Goal: Task Accomplishment & Management: Complete application form

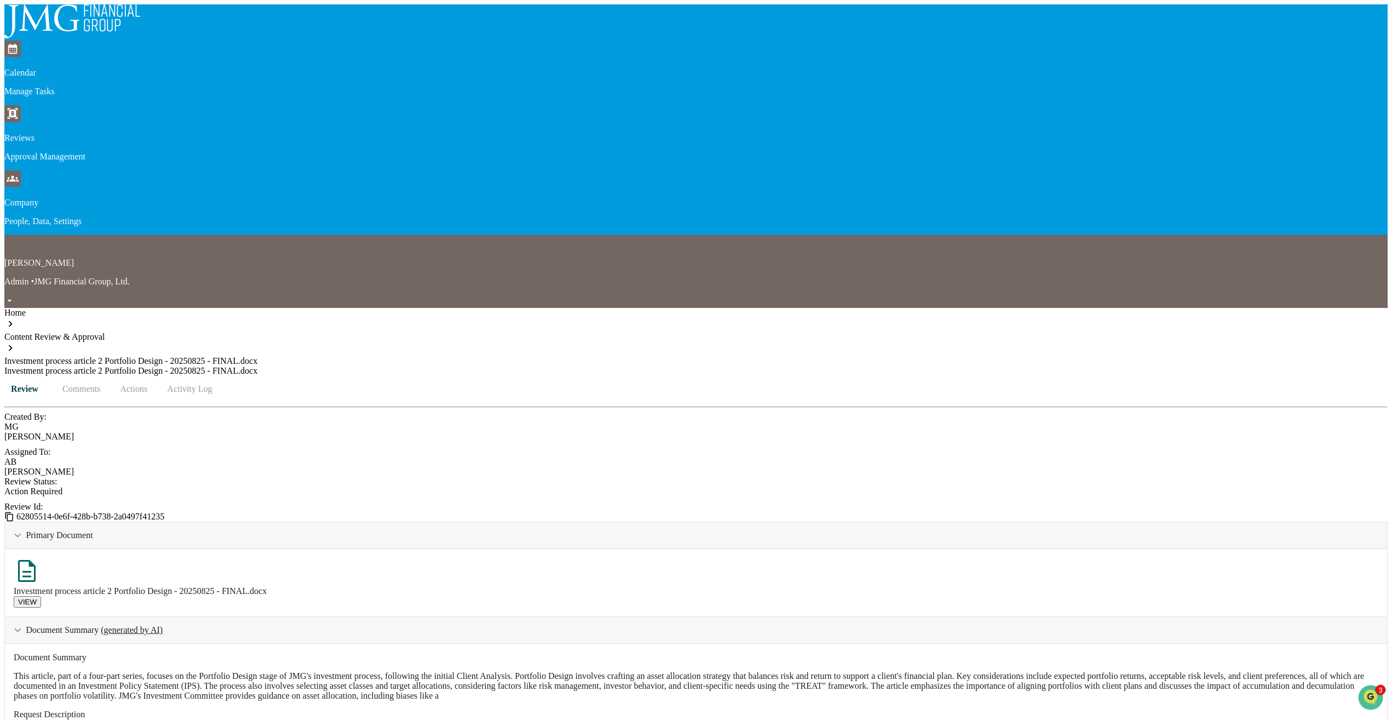
click at [1331, 235] on div "[PERSON_NAME] Admin • JMG Financial Group, Ltd." at bounding box center [696, 271] width 1384 height 73
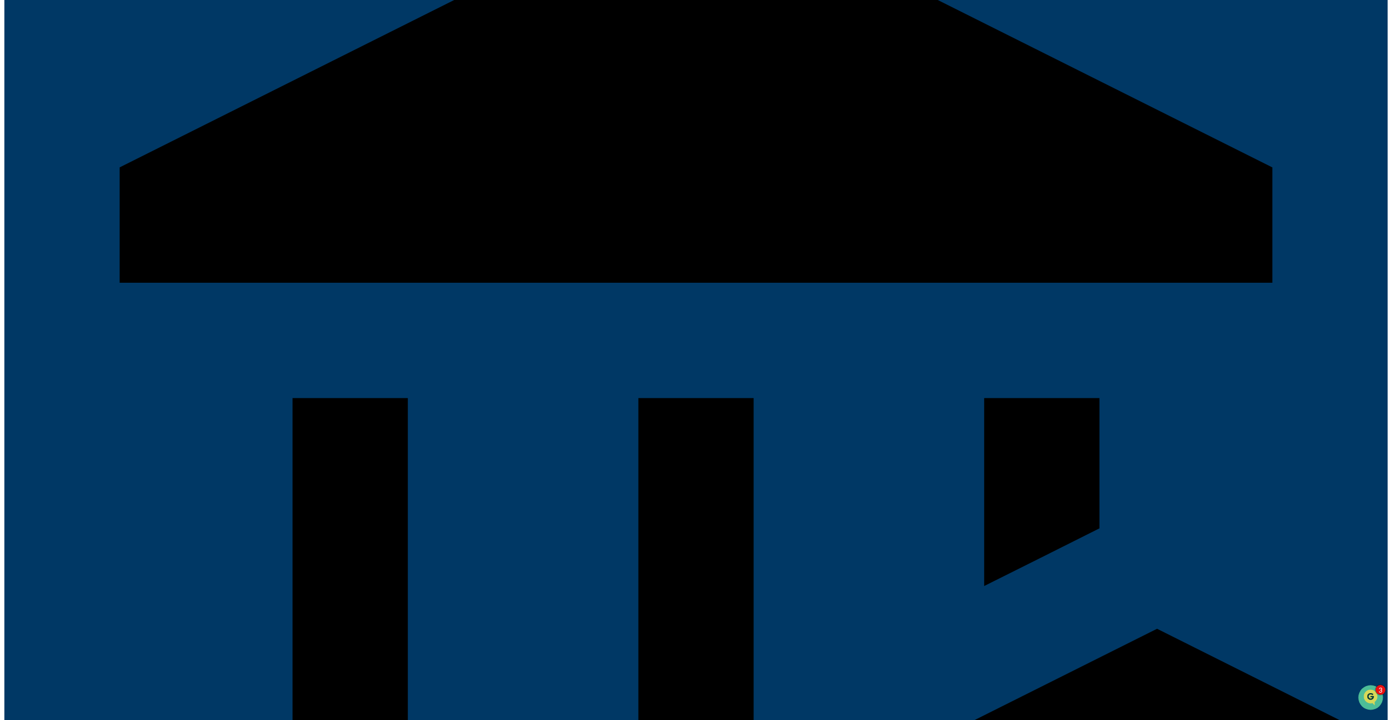
scroll to position [329, 0]
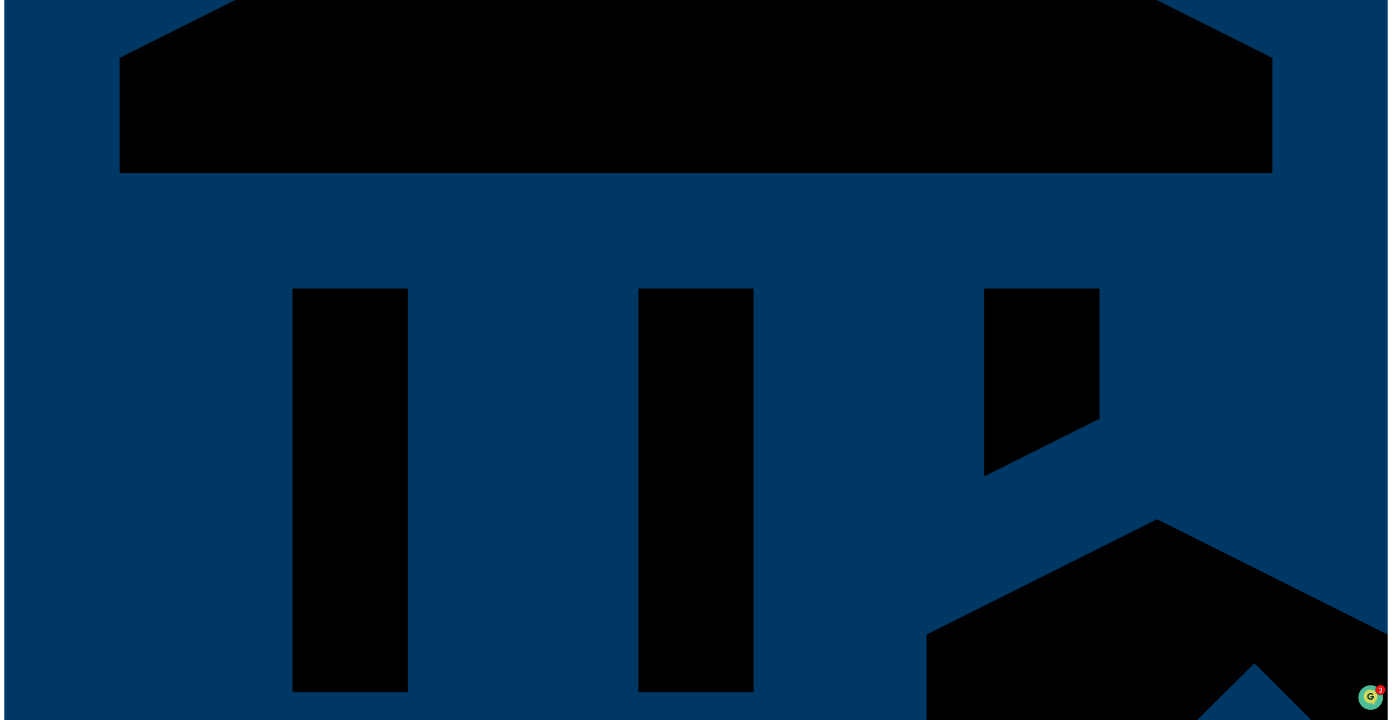
type input "****"
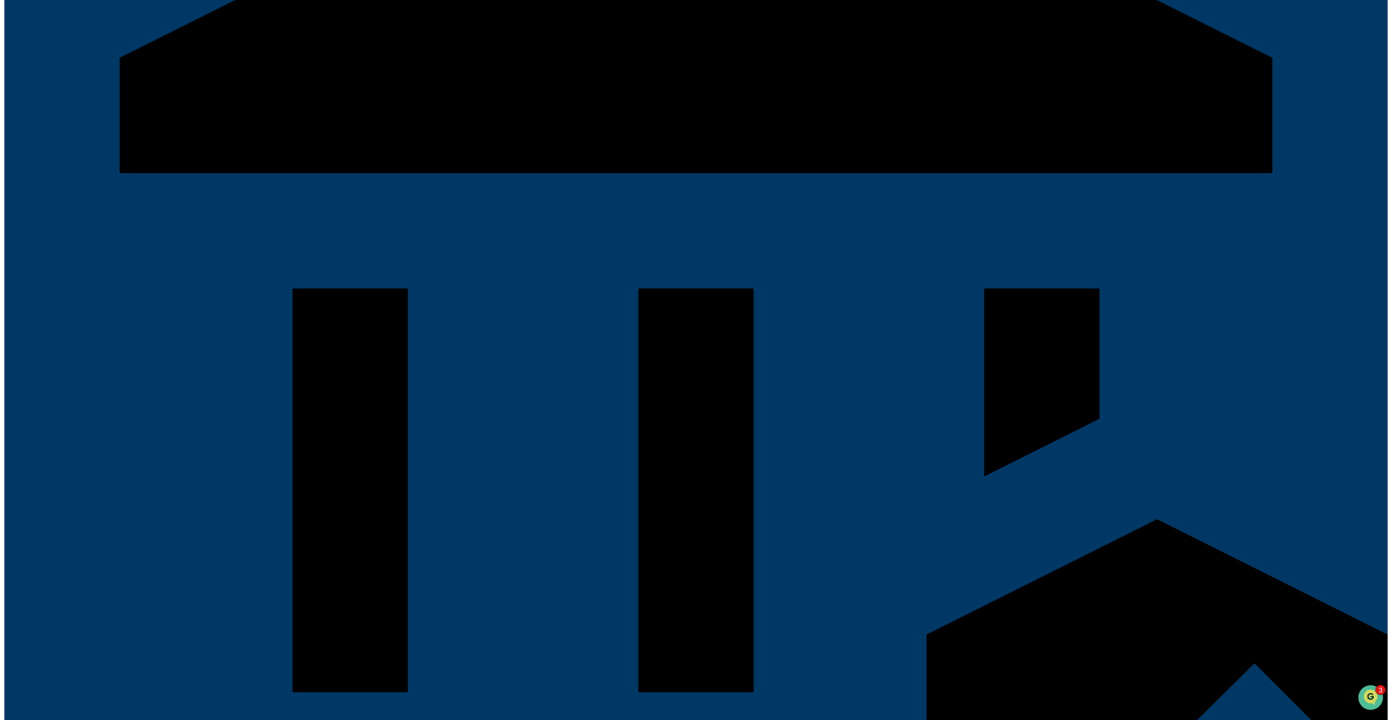
type input "***"
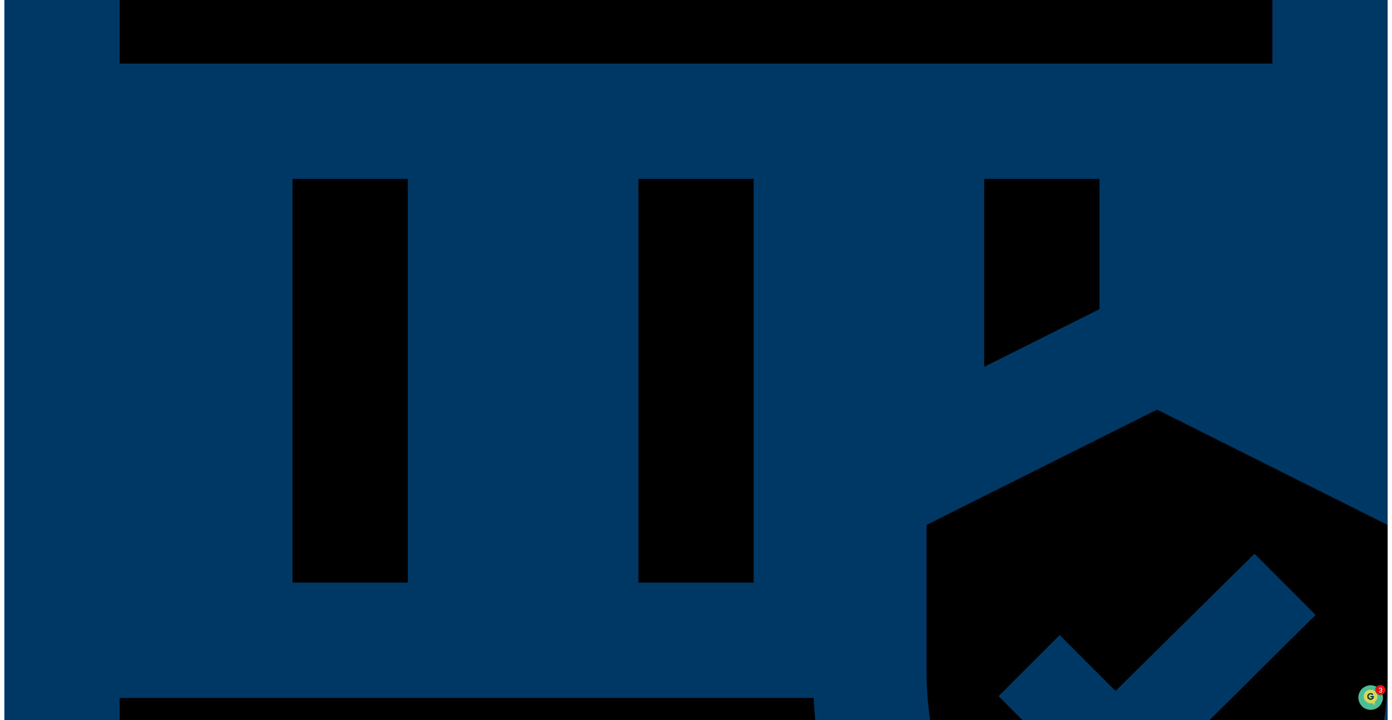
scroll to position [493, 0]
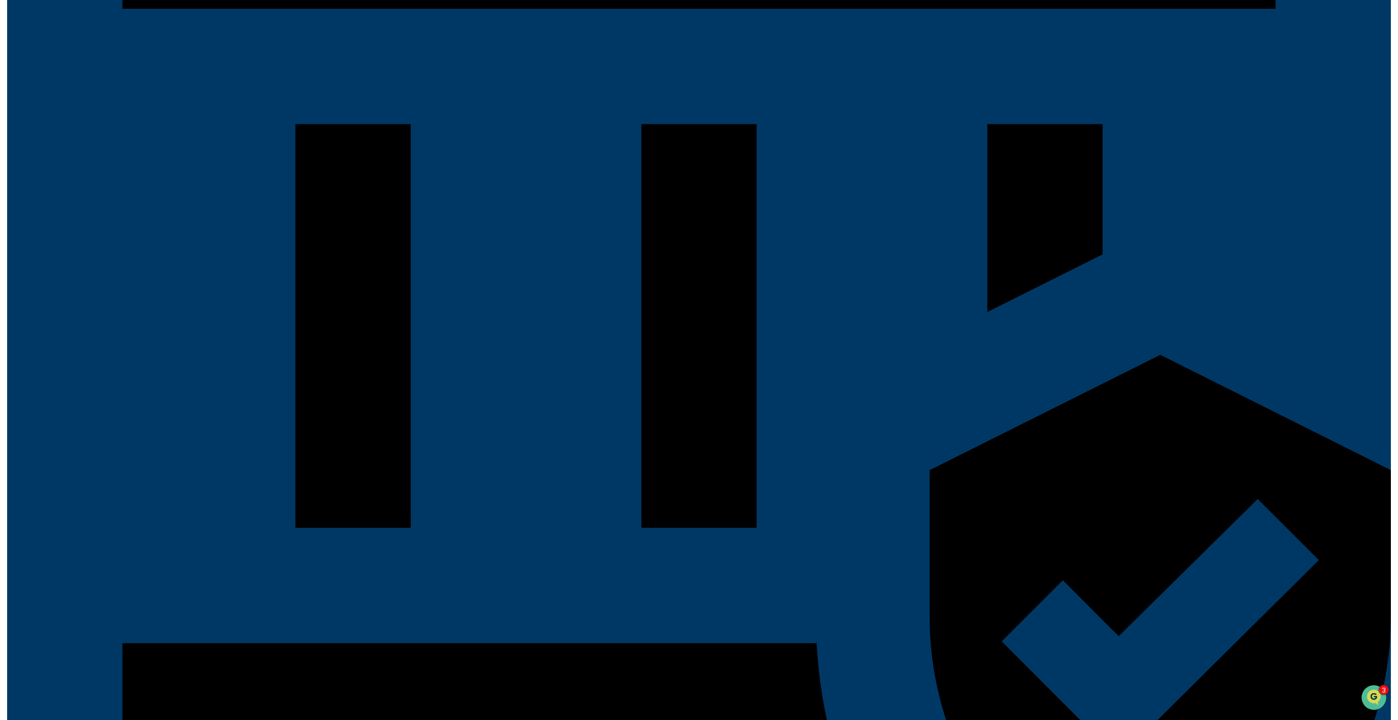
scroll to position [508, 0]
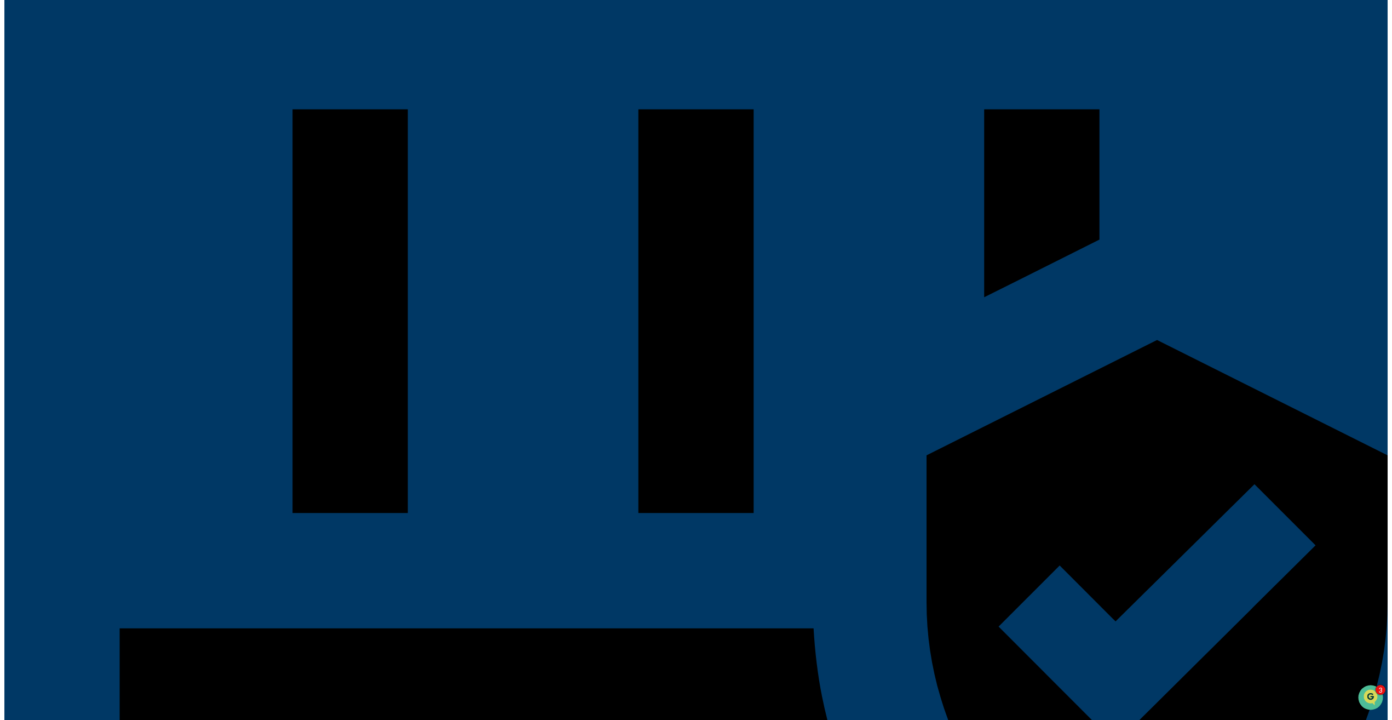
type textarea "**********"
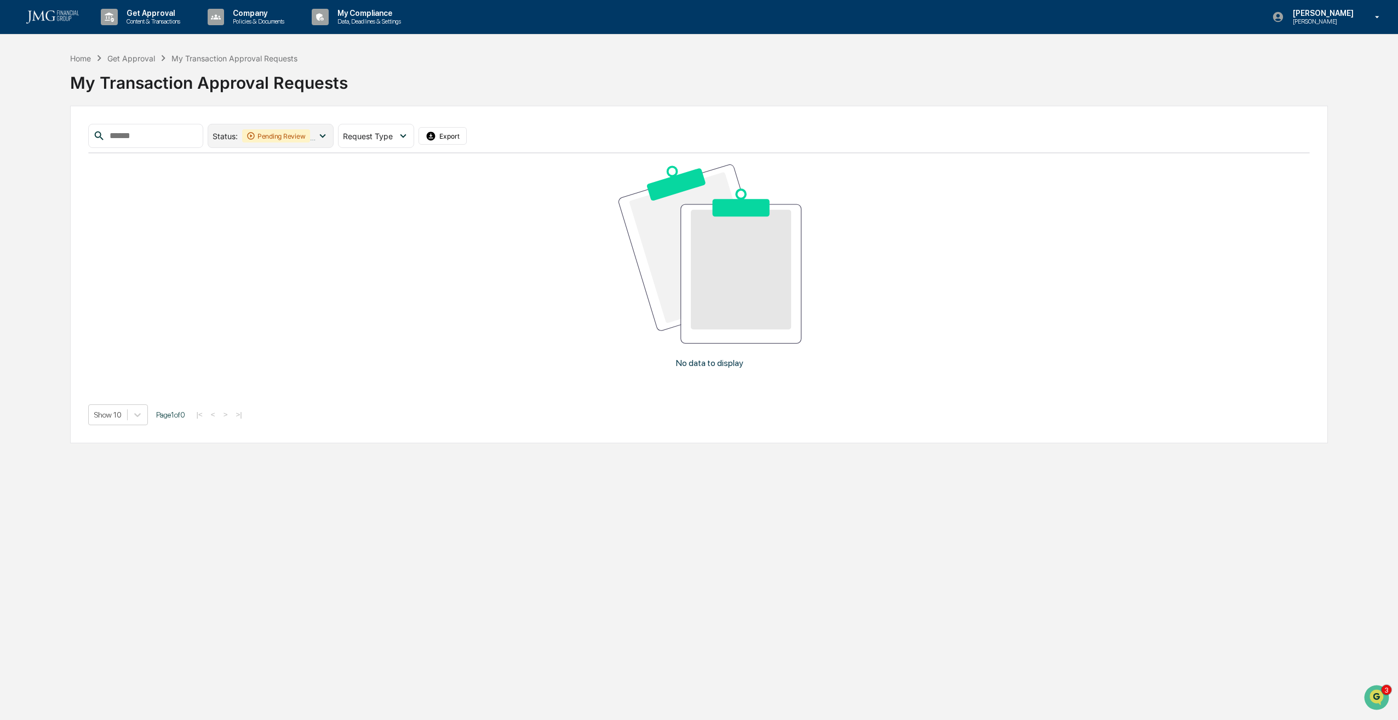
click at [310, 139] on div "Pending Review" at bounding box center [276, 135] width 68 height 13
click at [227, 211] on div at bounding box center [222, 207] width 10 height 10
click at [228, 184] on icon at bounding box center [222, 185] width 12 height 8
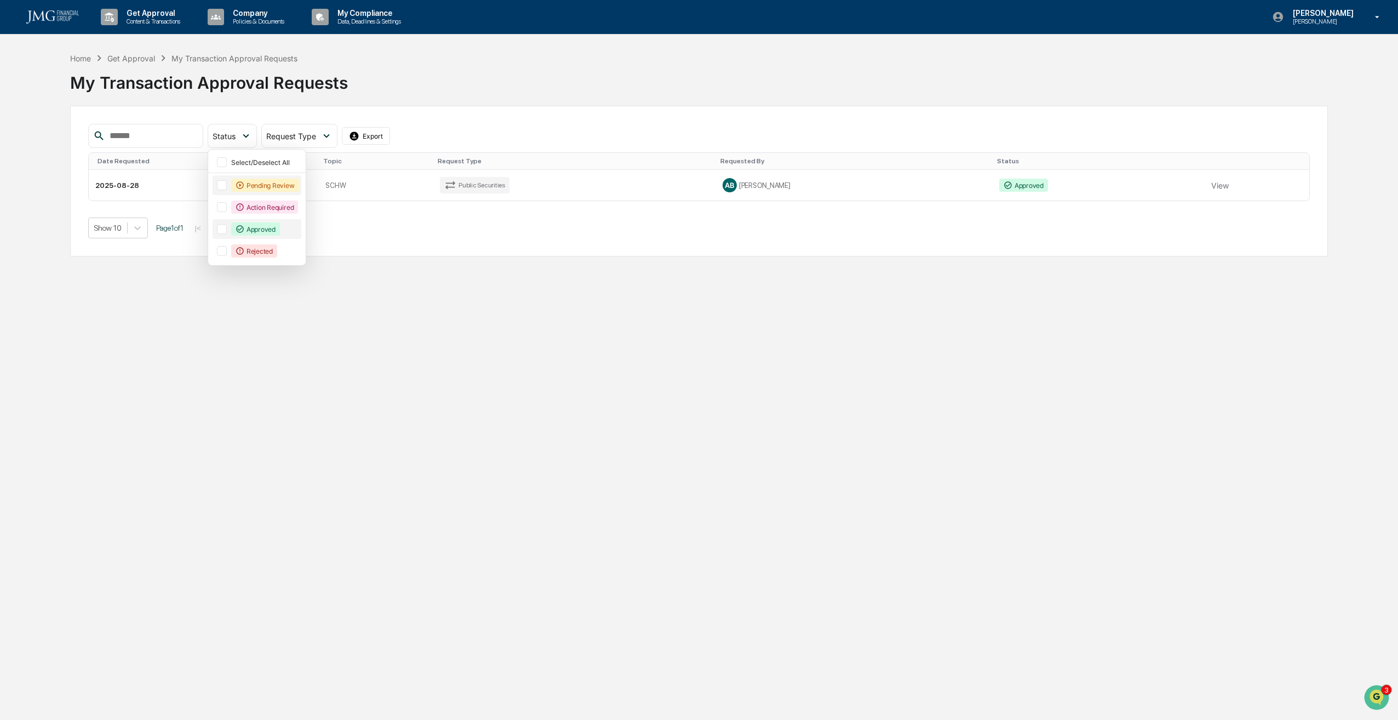
click at [227, 226] on div at bounding box center [222, 229] width 10 height 10
click at [524, 248] on div "Status : Approved Select/Deselect All Pending Review Action Required Approved R…" at bounding box center [699, 181] width 1258 height 151
click at [1221, 185] on td "View" at bounding box center [1257, 185] width 105 height 31
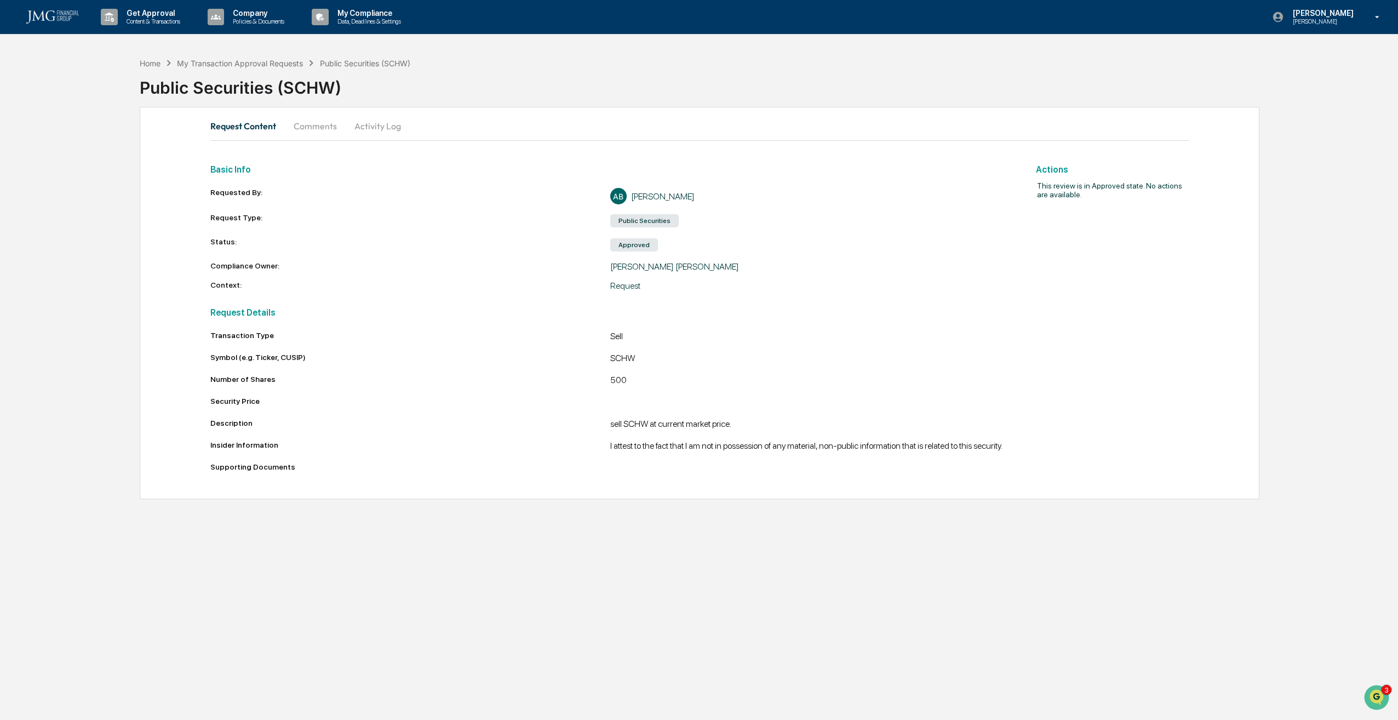
click at [326, 128] on button "Comments" at bounding box center [315, 126] width 61 height 26
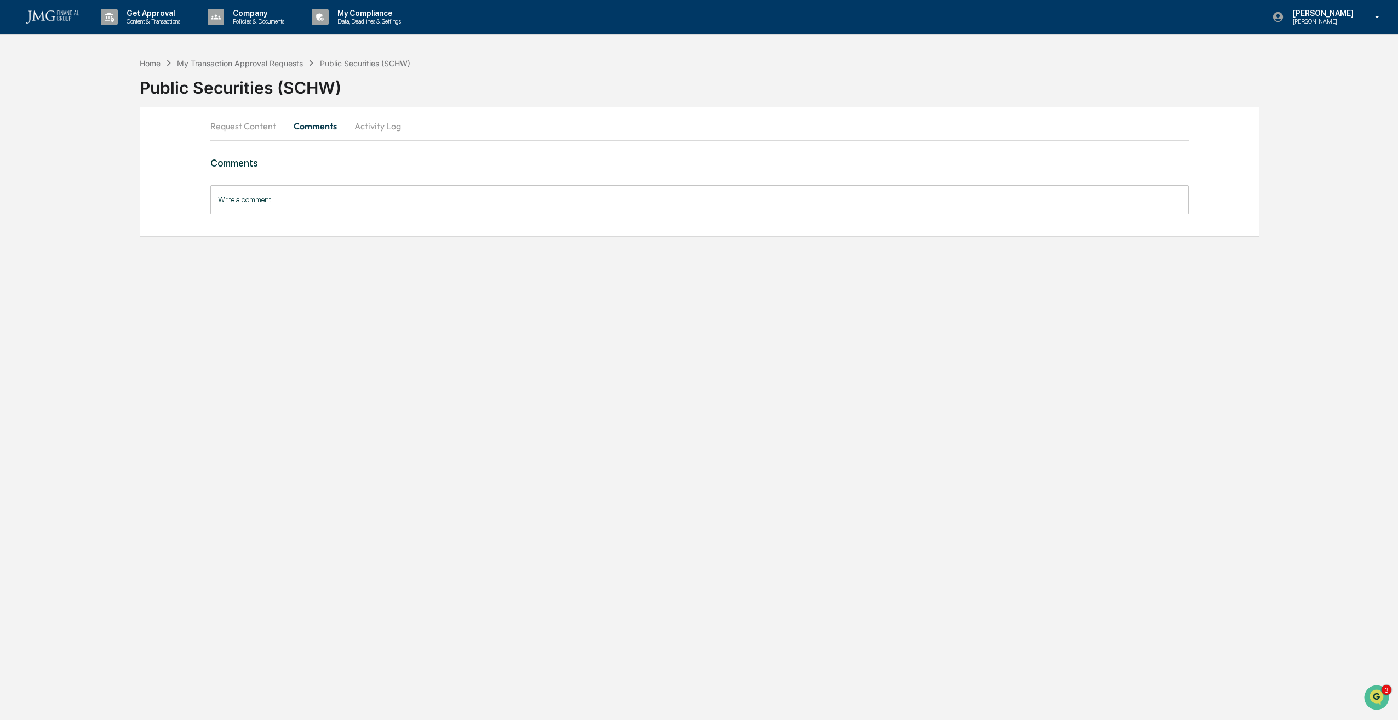
click at [293, 194] on input "Write a comment..." at bounding box center [699, 199] width 978 height 29
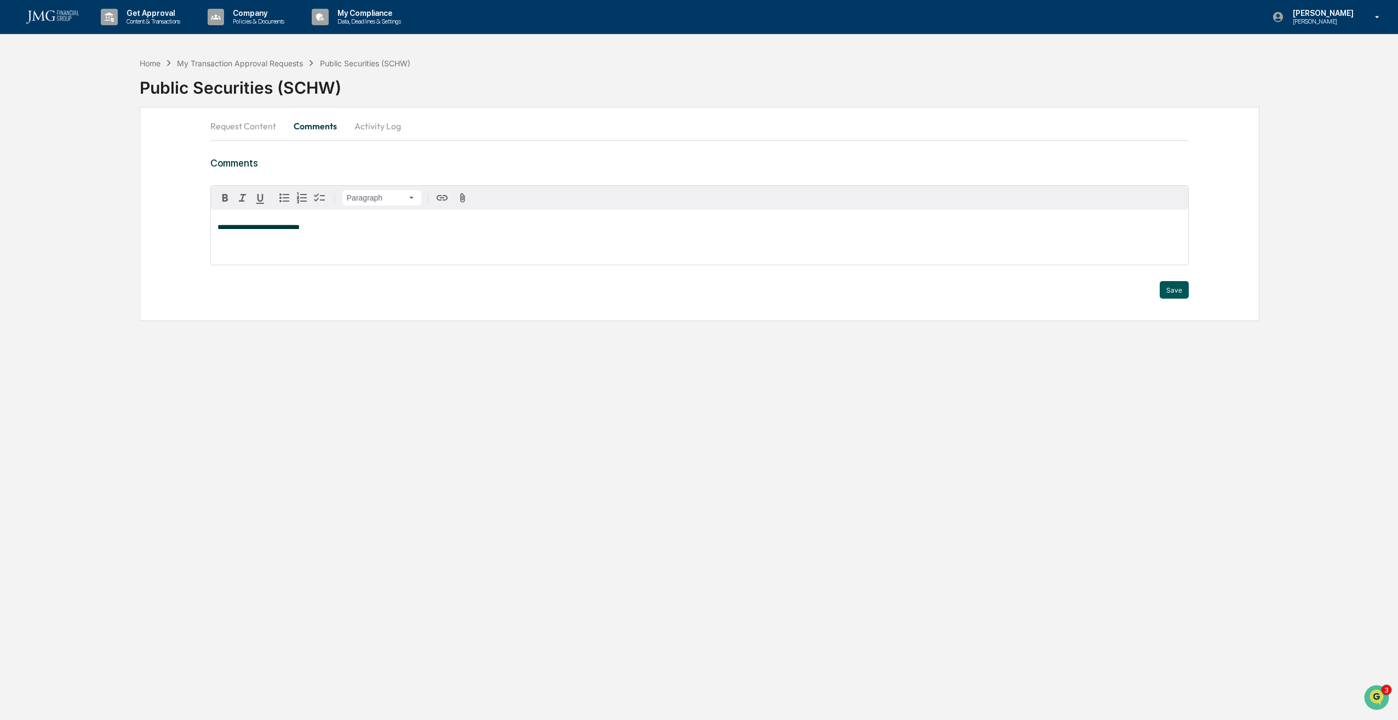
click at [1179, 284] on button "Save" at bounding box center [1174, 290] width 29 height 18
